Goal: Transaction & Acquisition: Purchase product/service

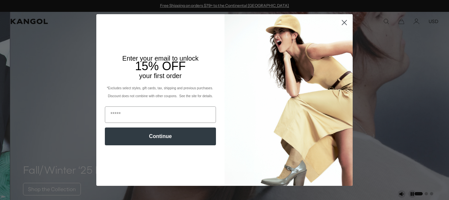
click at [343, 23] on circle "Close dialog" at bounding box center [344, 22] width 11 height 11
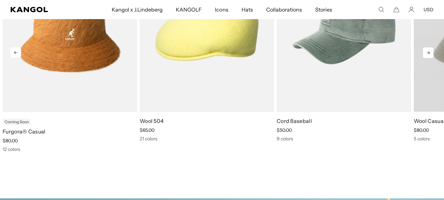
scroll to position [296, 0]
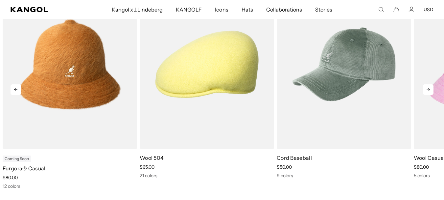
click at [431, 88] on icon at bounding box center [428, 89] width 11 height 11
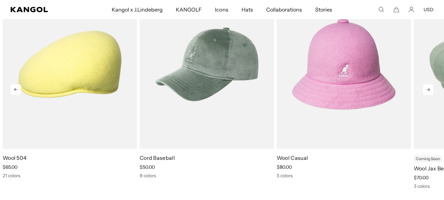
click at [431, 89] on icon at bounding box center [428, 89] width 11 height 11
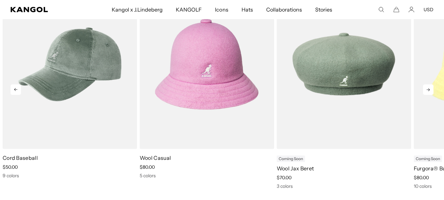
click at [431, 89] on icon at bounding box center [428, 89] width 11 height 11
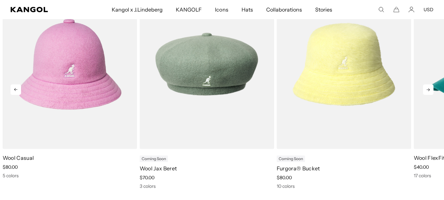
scroll to position [0, 135]
click at [431, 89] on icon at bounding box center [428, 89] width 11 height 11
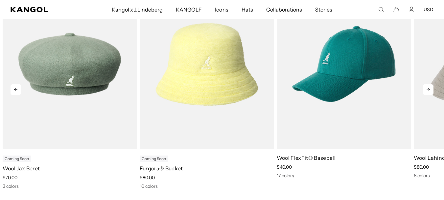
click at [431, 89] on icon at bounding box center [428, 89] width 11 height 11
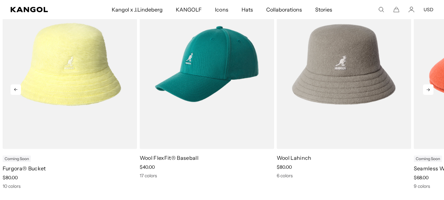
click at [431, 89] on icon at bounding box center [428, 89] width 11 height 11
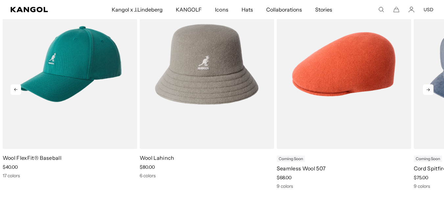
scroll to position [0, 0]
click at [431, 89] on icon at bounding box center [428, 89] width 11 height 11
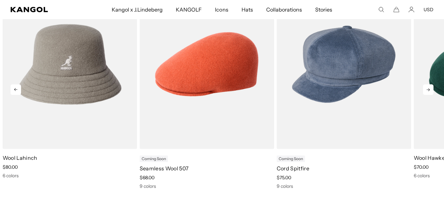
click at [431, 89] on icon at bounding box center [428, 89] width 11 height 11
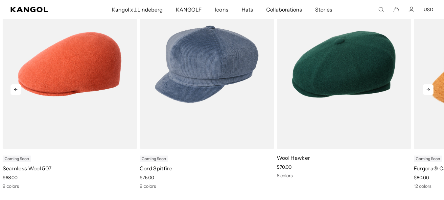
scroll to position [0, 135]
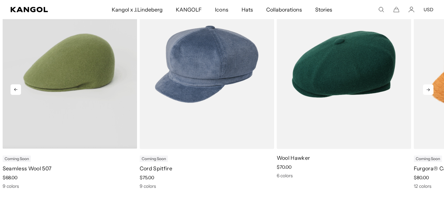
click at [72, 58] on video "Seamless Wool 507" at bounding box center [70, 64] width 135 height 169
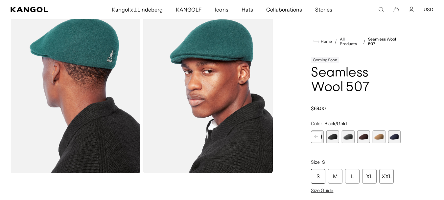
scroll to position [0, 135]
click at [333, 135] on span "5 of 9" at bounding box center [333, 136] width 13 height 13
